Goal: Find contact information: Find contact information

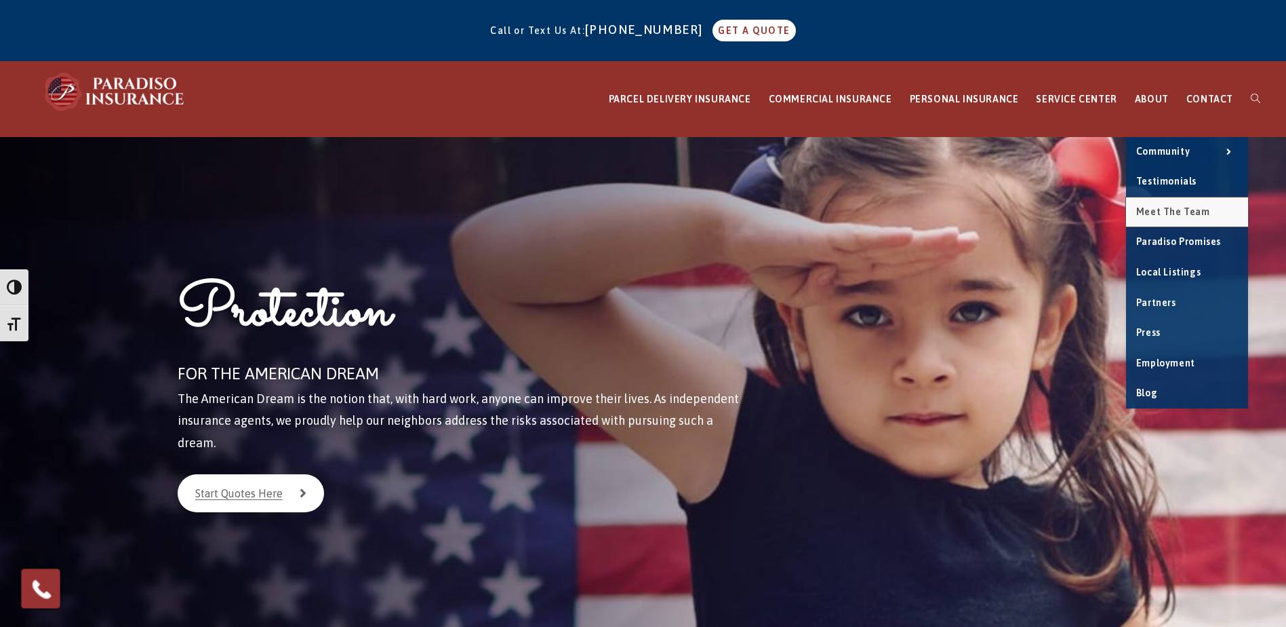
click at [1181, 217] on link "Meet the Team" at bounding box center [1187, 212] width 122 height 30
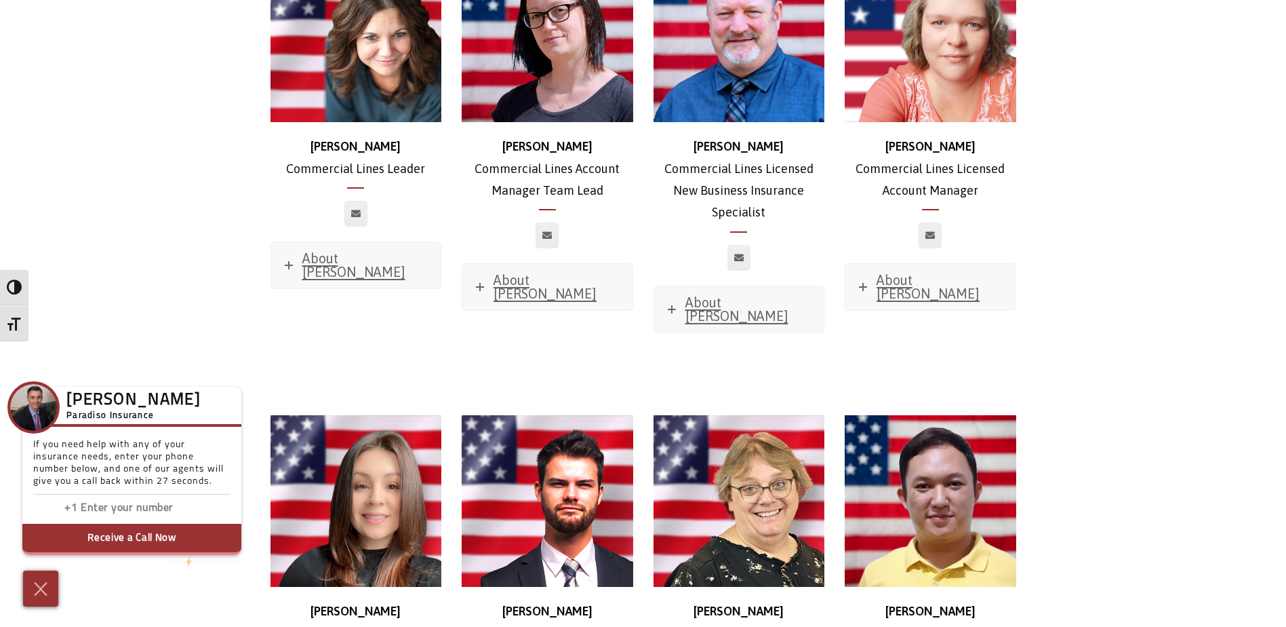
scroll to position [798, 0]
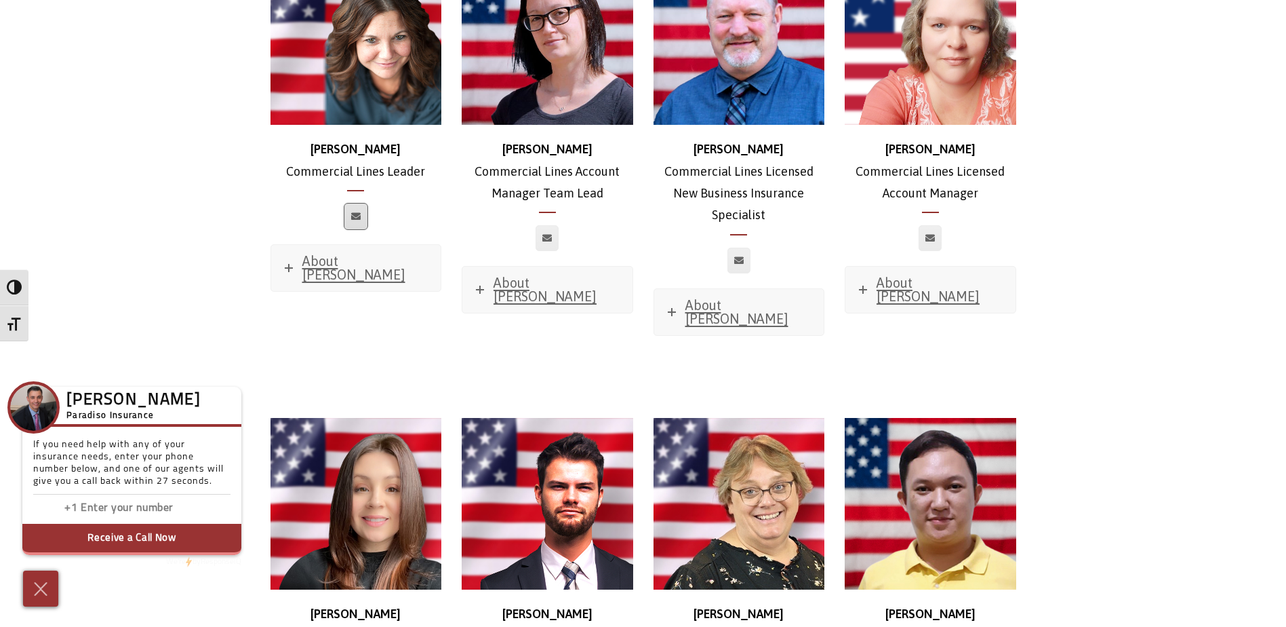
click at [355, 212] on icon at bounding box center [355, 216] width 9 height 8
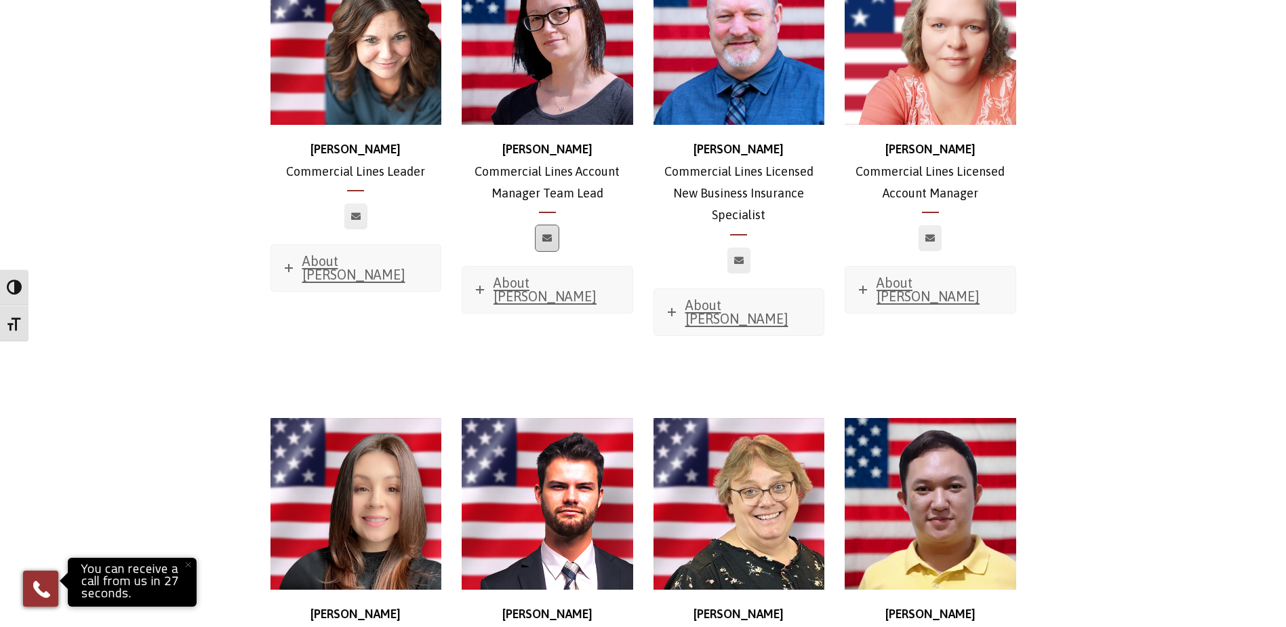
click at [550, 234] on icon at bounding box center [546, 238] width 9 height 8
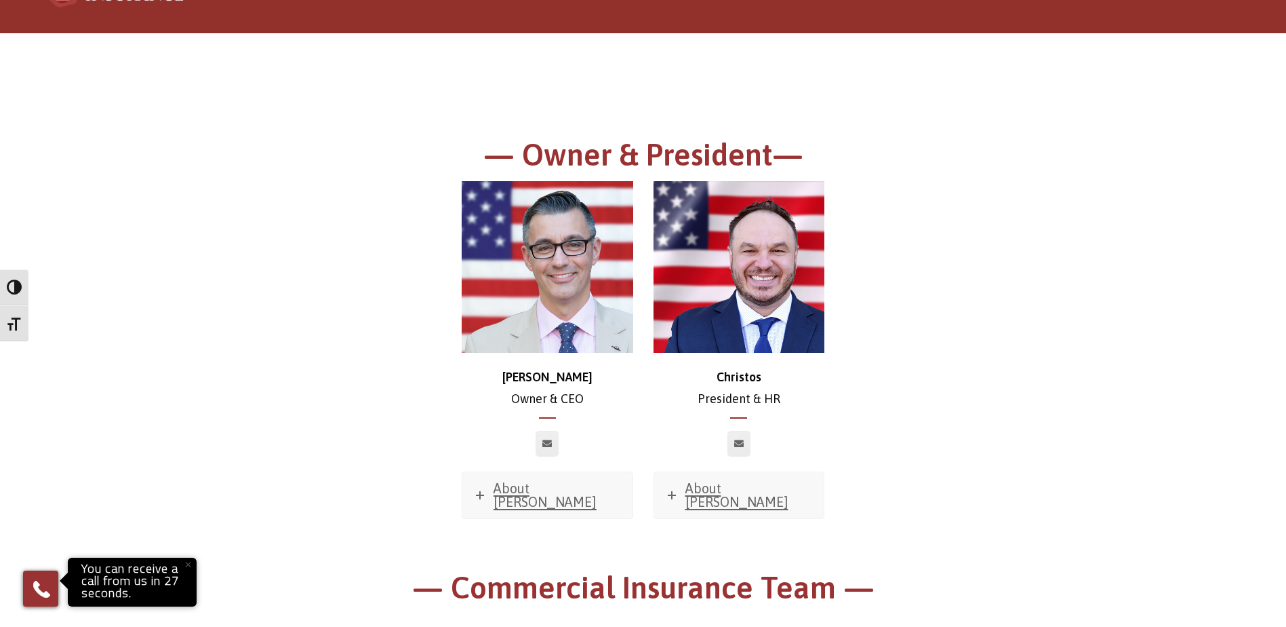
scroll to position [0, 0]
